Goal: Information Seeking & Learning: Check status

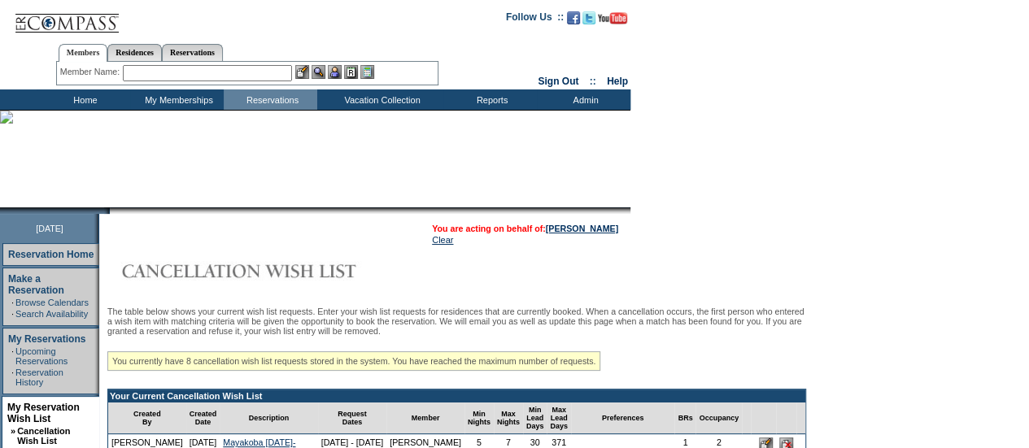
scroll to position [250, 0]
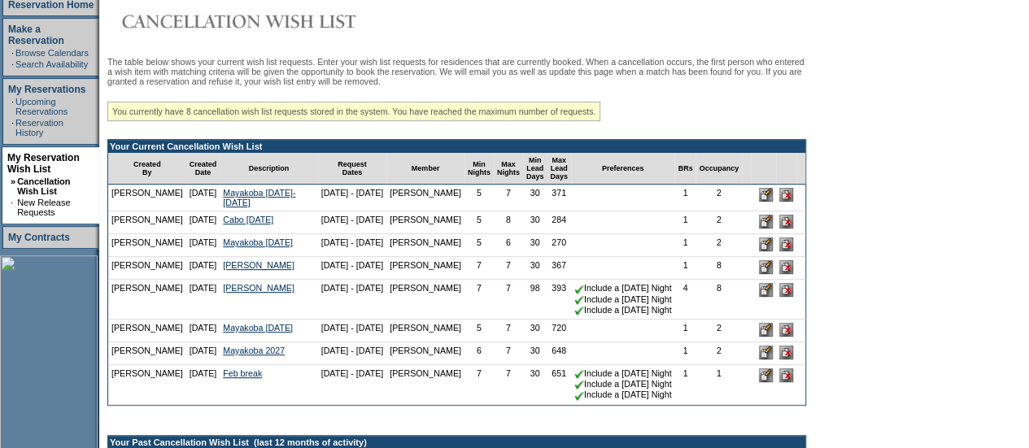
drag, startPoint x: 301, startPoint y: 227, endPoint x: 290, endPoint y: 230, distance: 11.8
click at [290, 230] on tr "[PERSON_NAME] [DATE] Cabo [DATE] [DATE] - [DATE] [PERSON_NAME]" at bounding box center [456, 223] width 697 height 23
drag, startPoint x: 378, startPoint y: 229, endPoint x: 285, endPoint y: 230, distance: 93.6
click at [285, 230] on tr "[PERSON_NAME] [DATE] Cabo [DATE] [DATE] - [DATE] [PERSON_NAME]" at bounding box center [456, 223] width 697 height 23
click at [285, 230] on td "Cabo [DATE]" at bounding box center [269, 223] width 98 height 23
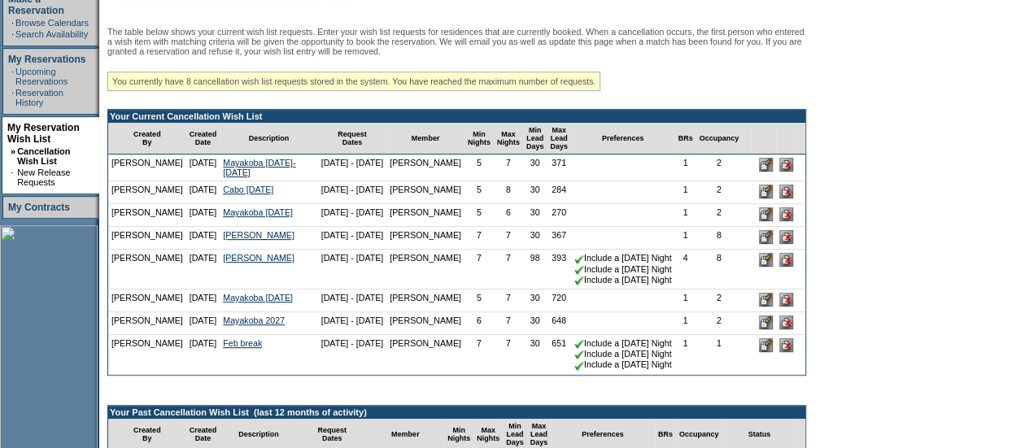
scroll to position [291, 0]
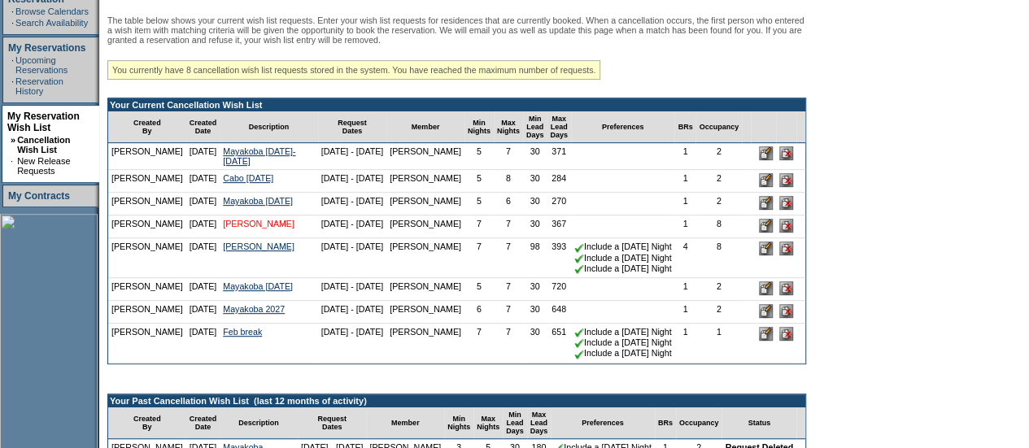
click at [246, 229] on link "[PERSON_NAME]" at bounding box center [259, 224] width 72 height 10
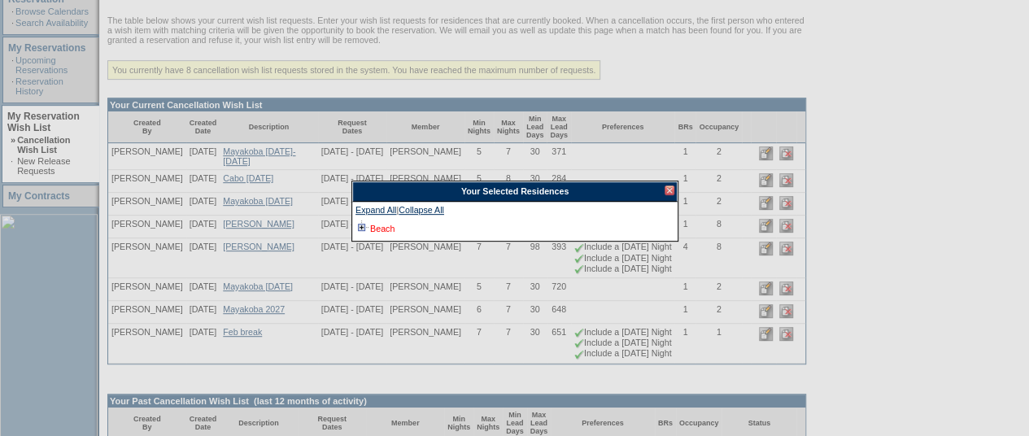
click at [382, 226] on link "Beach" at bounding box center [382, 229] width 24 height 10
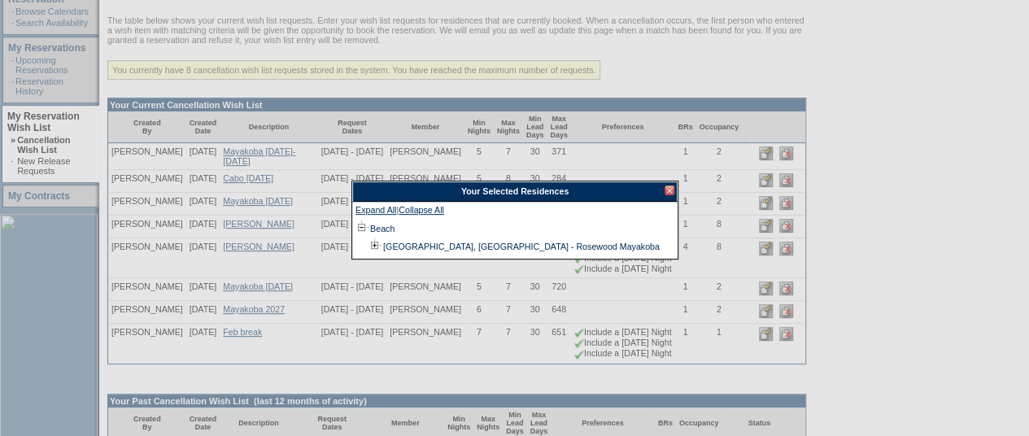
click at [666, 190] on div at bounding box center [670, 191] width 10 height 10
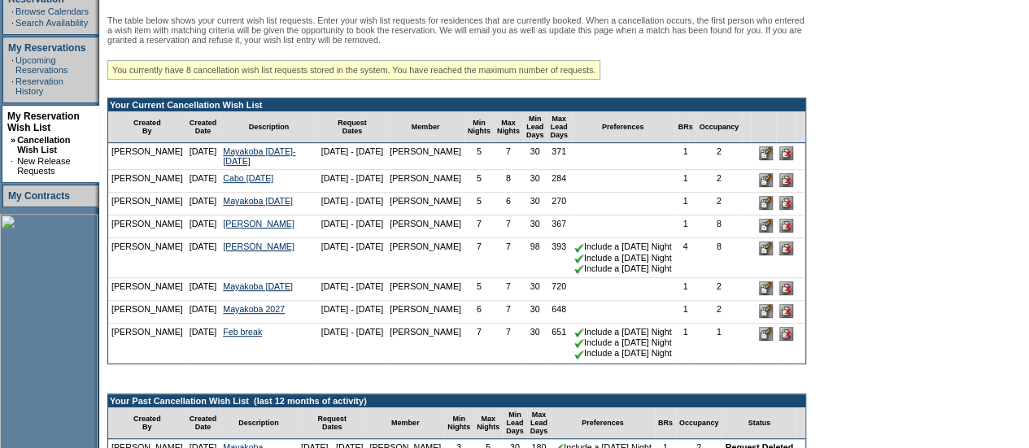
drag, startPoint x: 374, startPoint y: 212, endPoint x: 295, endPoint y: 216, distance: 79.8
click at [318, 216] on td "[DATE] - [DATE]" at bounding box center [352, 204] width 69 height 23
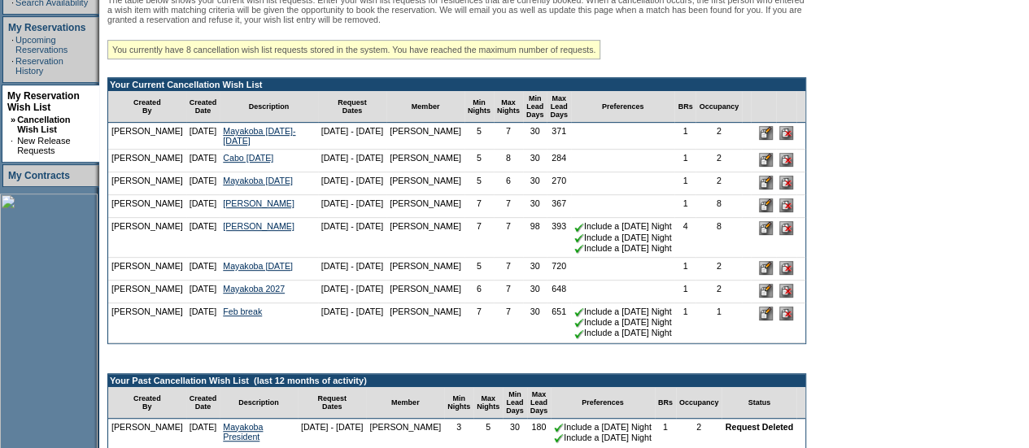
drag, startPoint x: 295, startPoint y: 217, endPoint x: 387, endPoint y: 227, distance: 93.3
click at [387, 218] on tr "[PERSON_NAME] [DATE] [PERSON_NAME] [DATE] - [DATE] [PERSON_NAME]" at bounding box center [456, 206] width 697 height 23
click at [249, 231] on link "[PERSON_NAME]" at bounding box center [259, 226] width 72 height 10
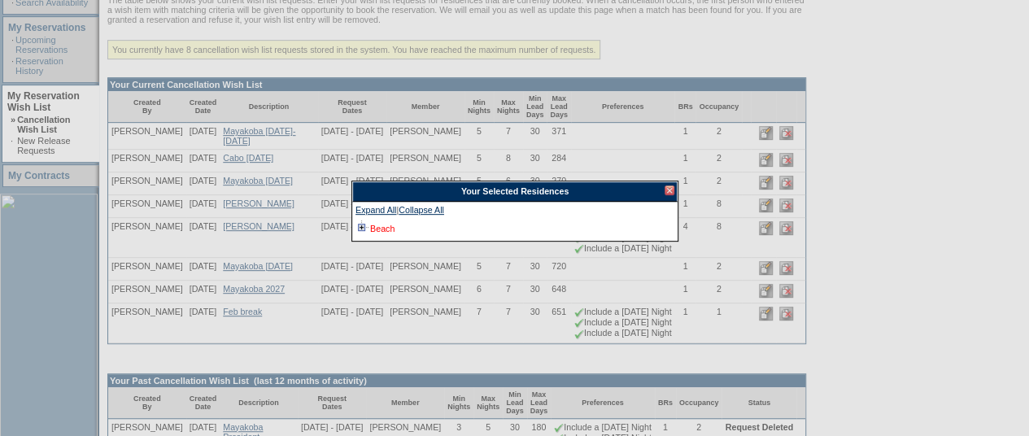
click at [391, 232] on link "Beach" at bounding box center [382, 229] width 24 height 10
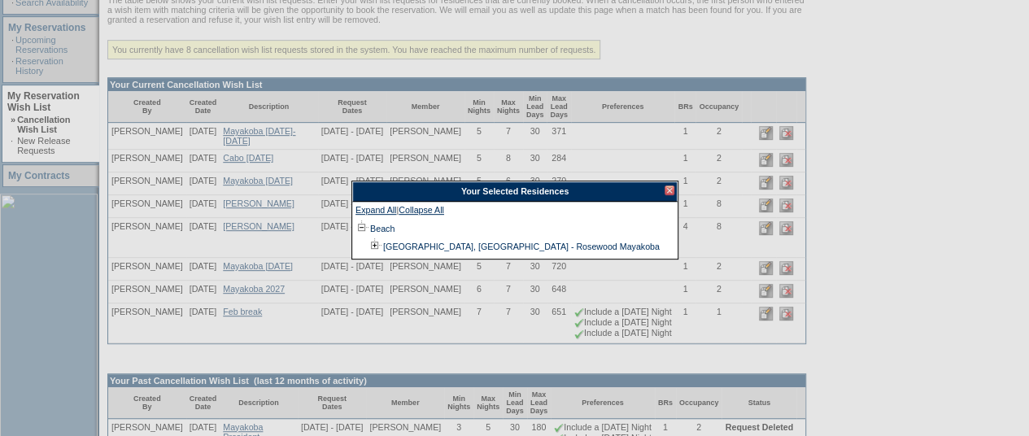
click at [672, 188] on div at bounding box center [670, 191] width 10 height 10
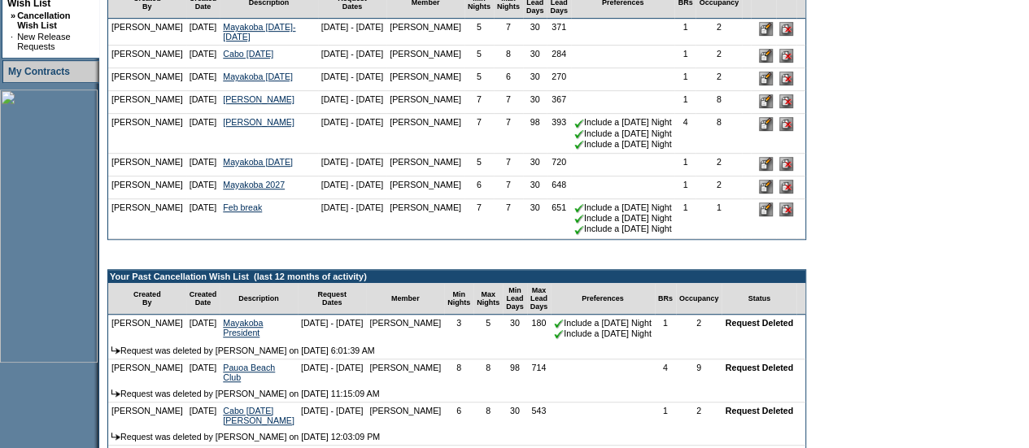
scroll to position [417, 0]
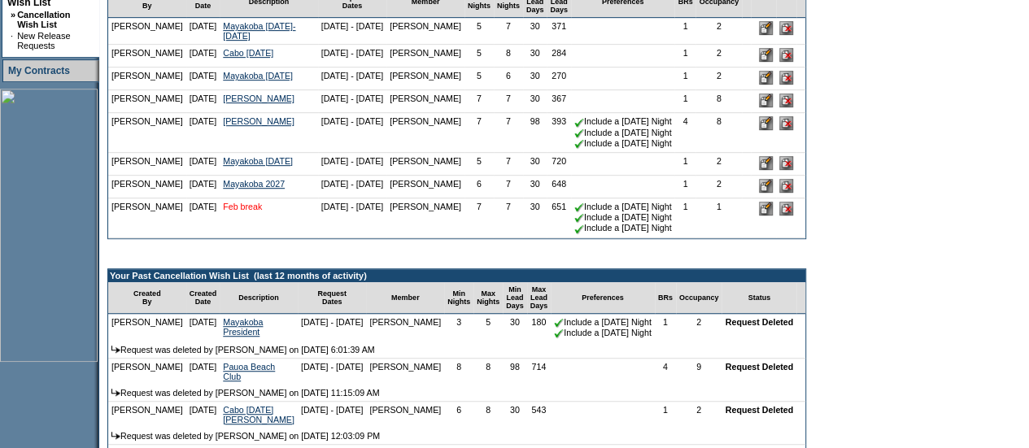
click at [243, 212] on link "Feb break" at bounding box center [242, 207] width 39 height 10
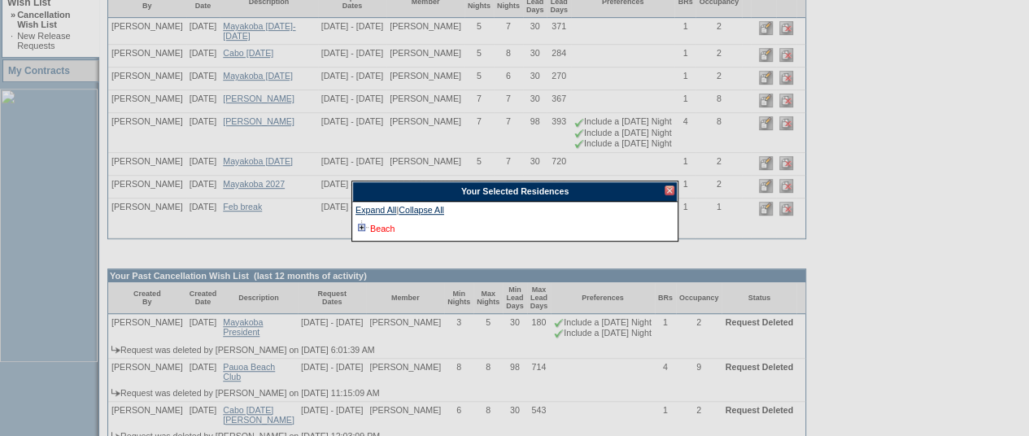
click at [377, 229] on link "Beach" at bounding box center [382, 229] width 24 height 10
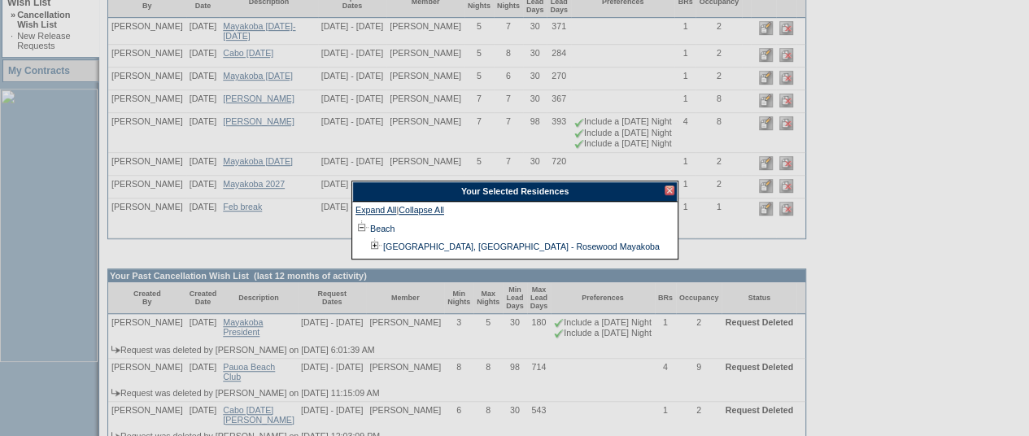
click at [674, 194] on div at bounding box center [670, 191] width 10 height 10
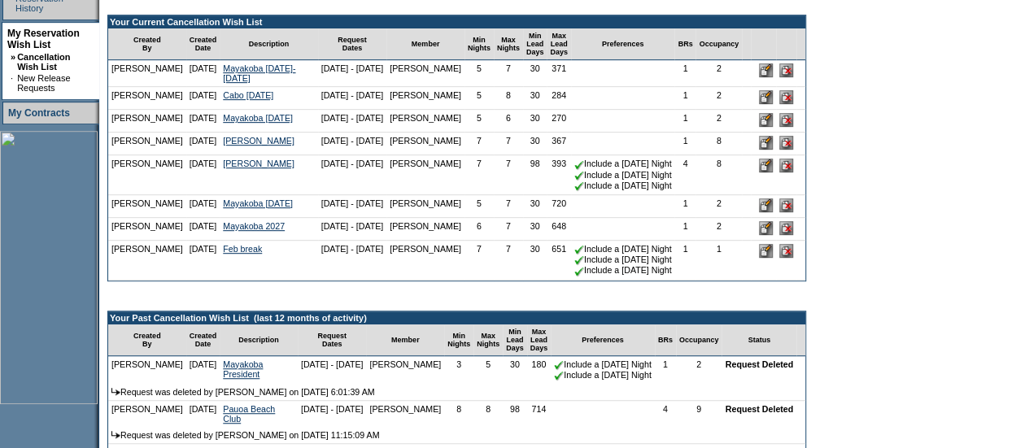
scroll to position [375, 0]
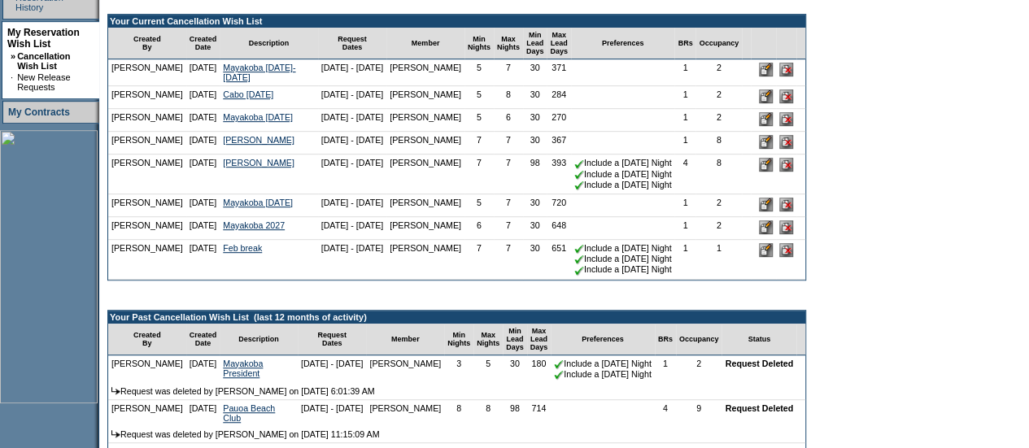
click at [257, 109] on td "Cabo [DATE]" at bounding box center [269, 97] width 98 height 23
click at [251, 99] on link "Cabo [DATE]" at bounding box center [248, 94] width 50 height 10
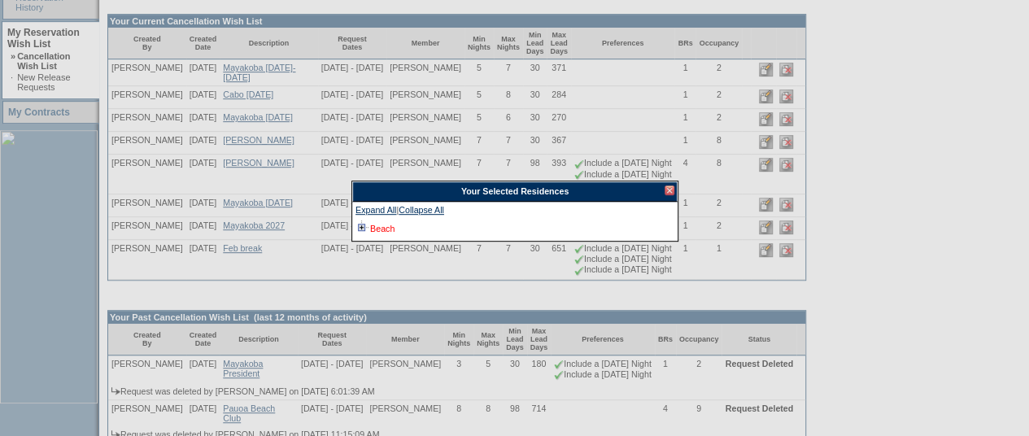
click at [389, 227] on link "Beach" at bounding box center [382, 229] width 24 height 10
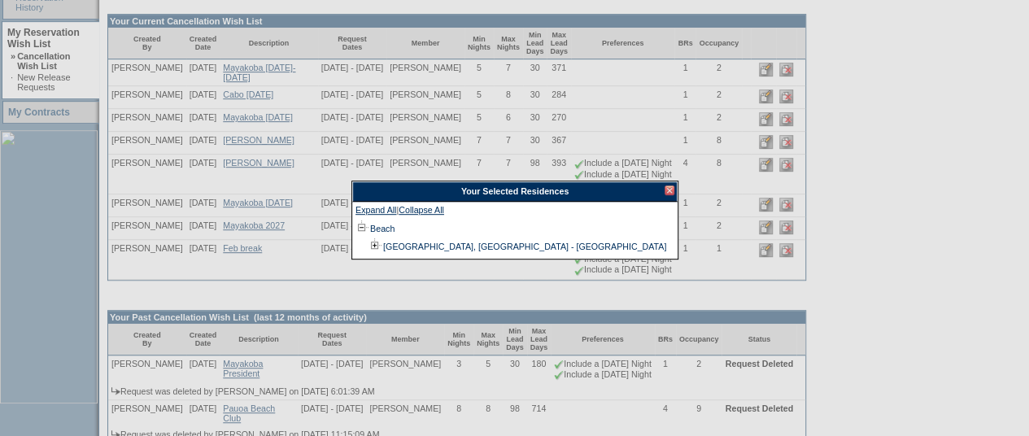
click at [666, 190] on div at bounding box center [670, 191] width 10 height 10
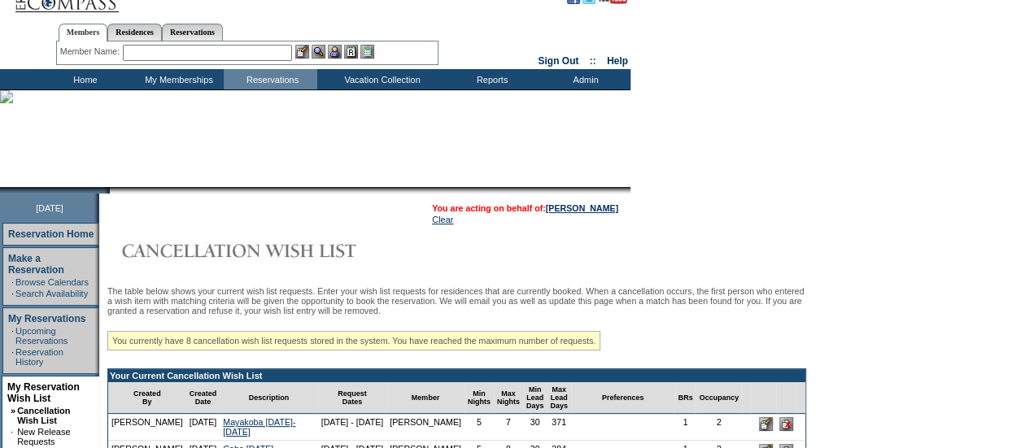
scroll to position [11, 0]
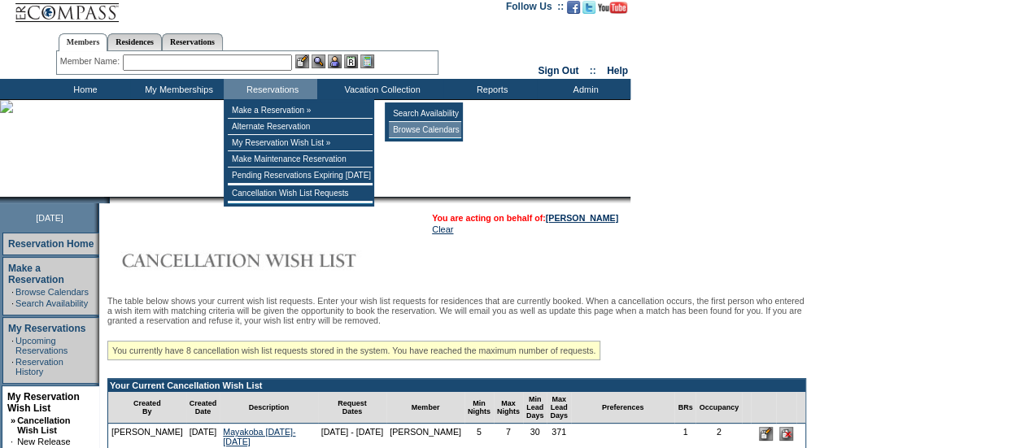
click at [400, 128] on td "Browse Calendars" at bounding box center [425, 130] width 72 height 16
